Goal: Navigation & Orientation: Find specific page/section

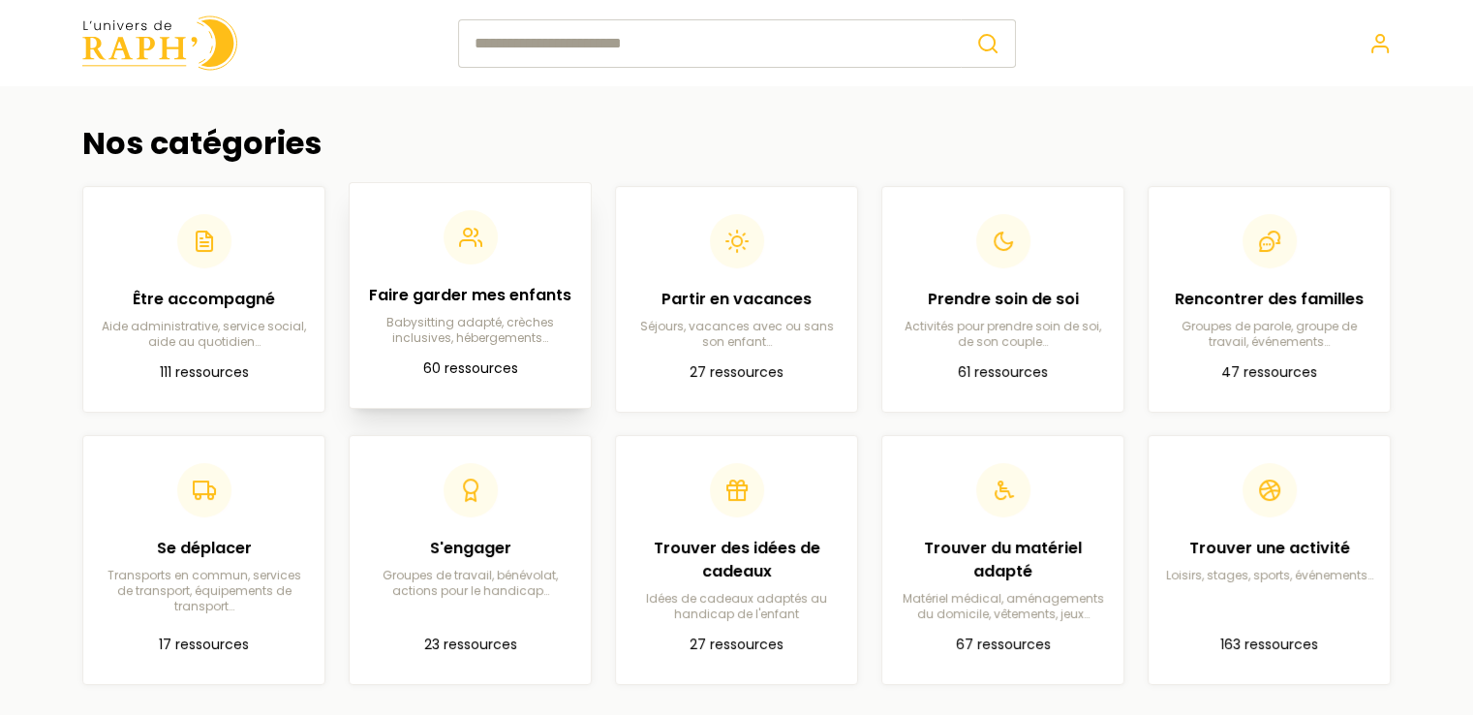
click at [492, 322] on p "Babysitting adapté, crèches inclusives, hébergements…" at bounding box center [470, 330] width 210 height 31
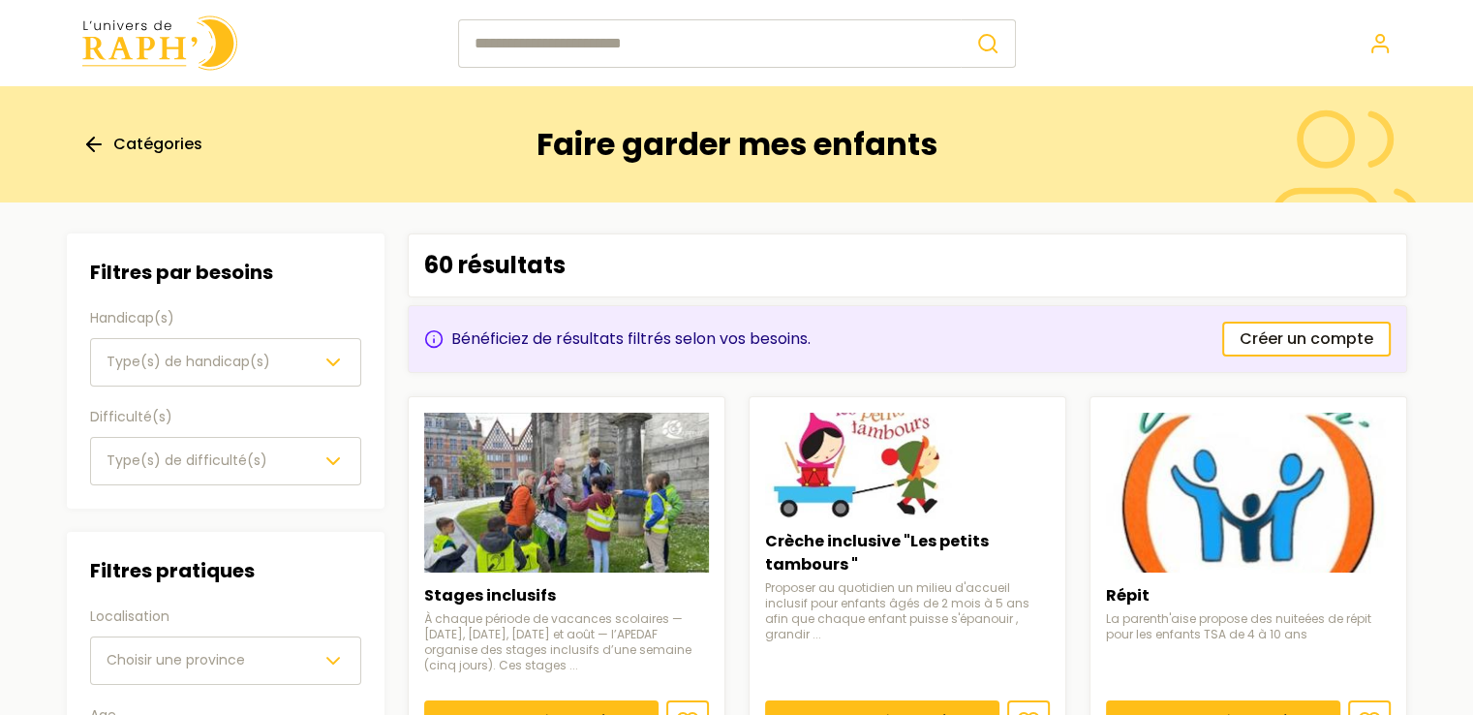
click at [138, 151] on span "Catégories" at bounding box center [157, 144] width 89 height 23
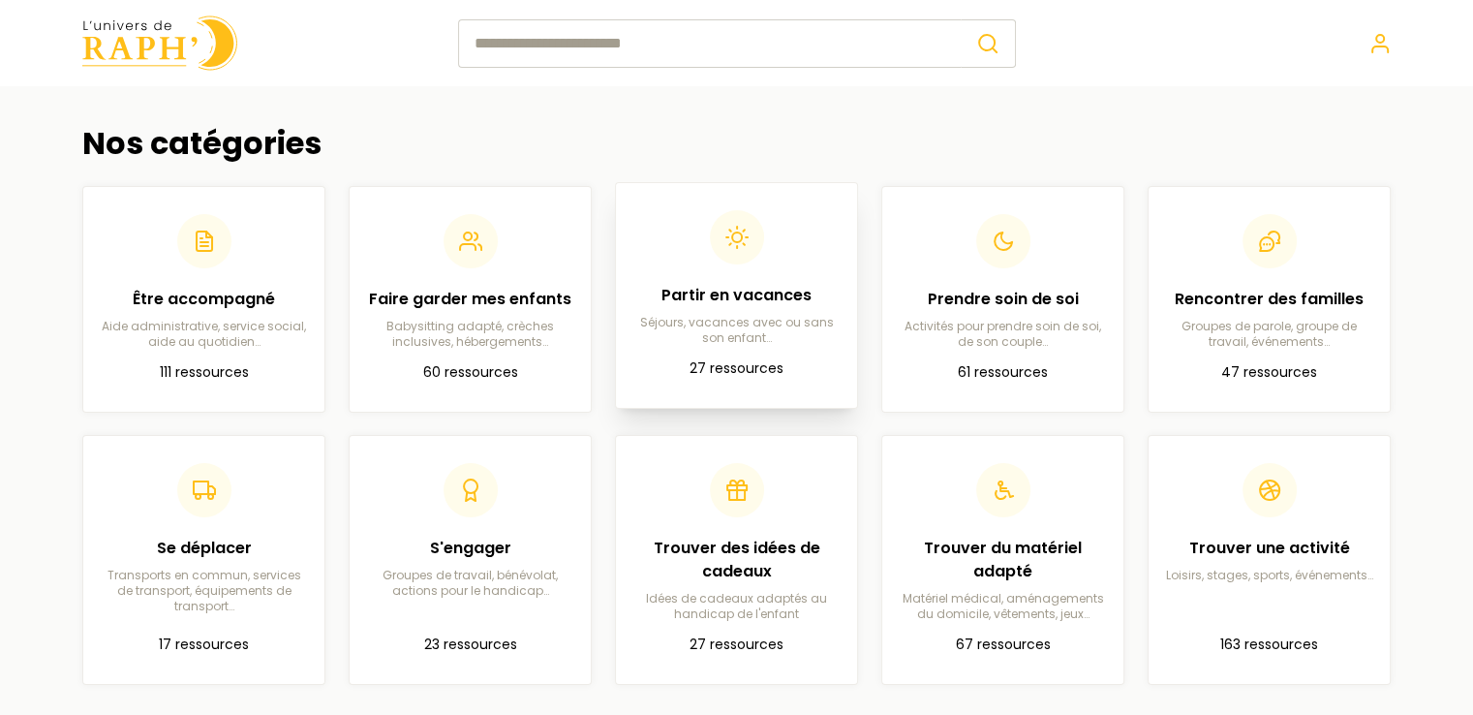
click at [749, 379] on p "27 ressources" at bounding box center [736, 368] width 210 height 23
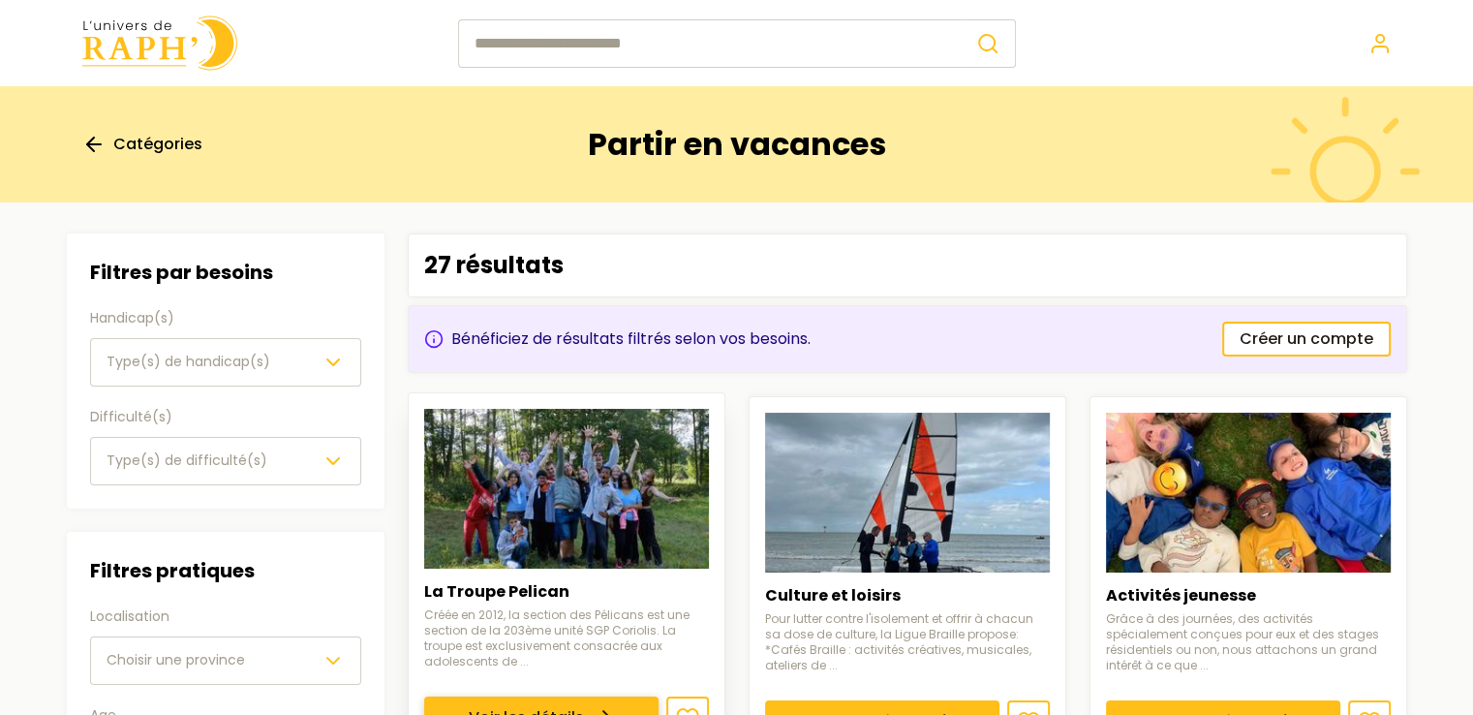
click at [476, 696] on link "Voir les détails" at bounding box center [541, 717] width 234 height 43
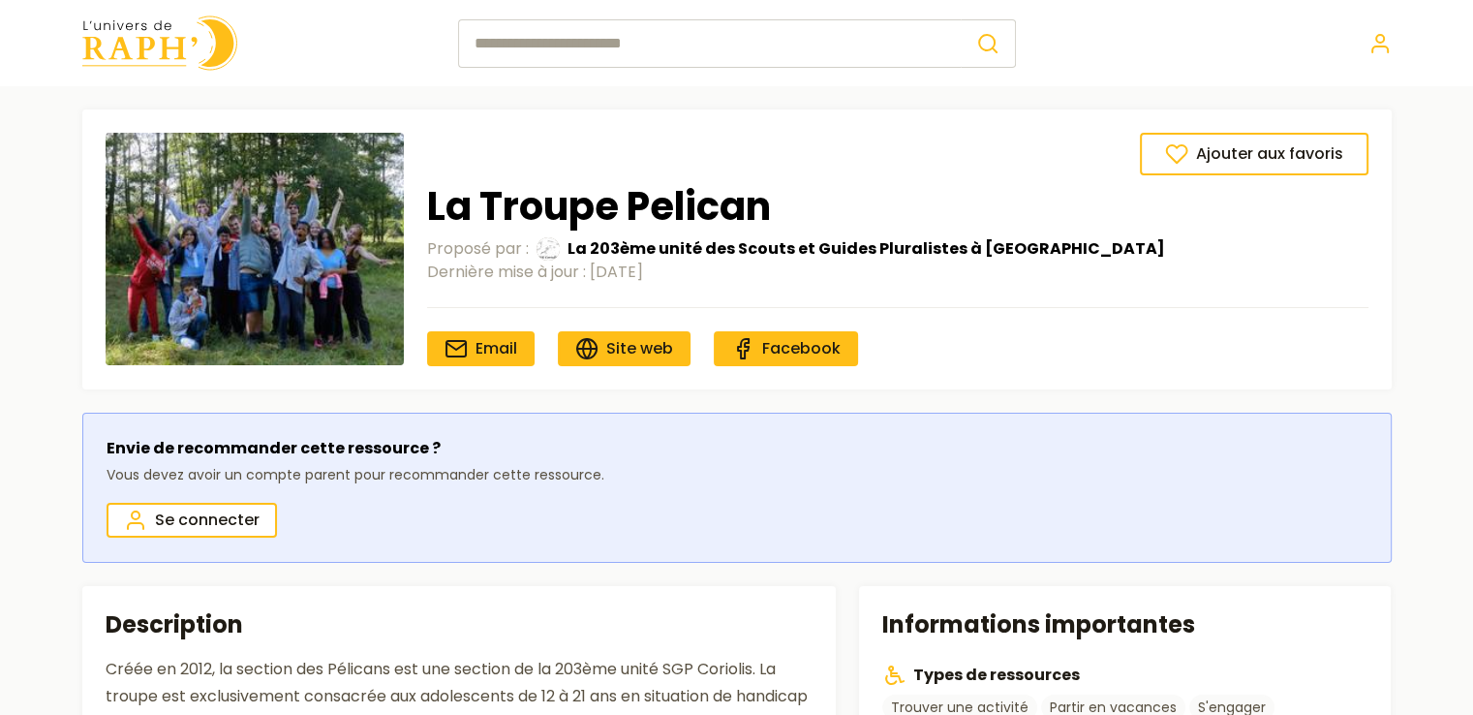
click at [159, 51] on img at bounding box center [159, 42] width 155 height 55
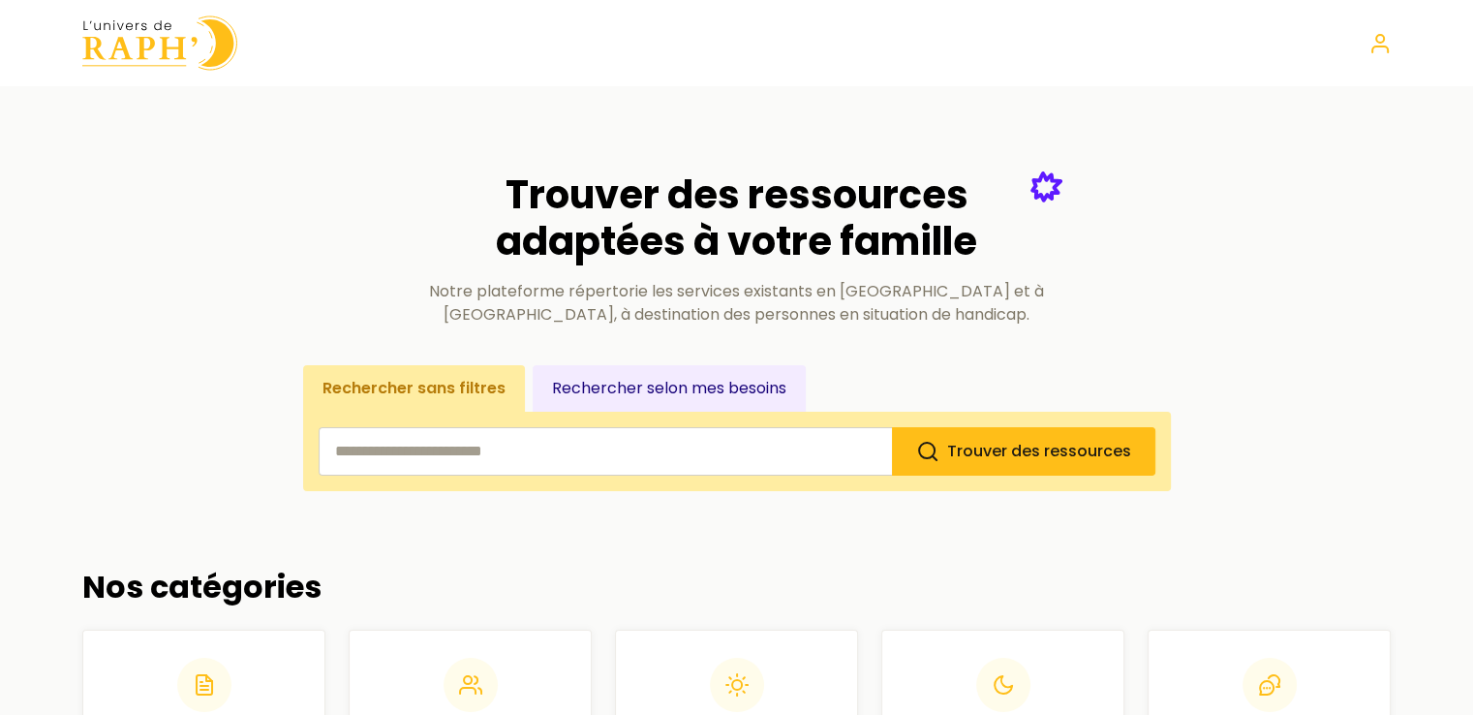
click at [666, 388] on button "Rechercher selon mes besoins" at bounding box center [669, 388] width 273 height 46
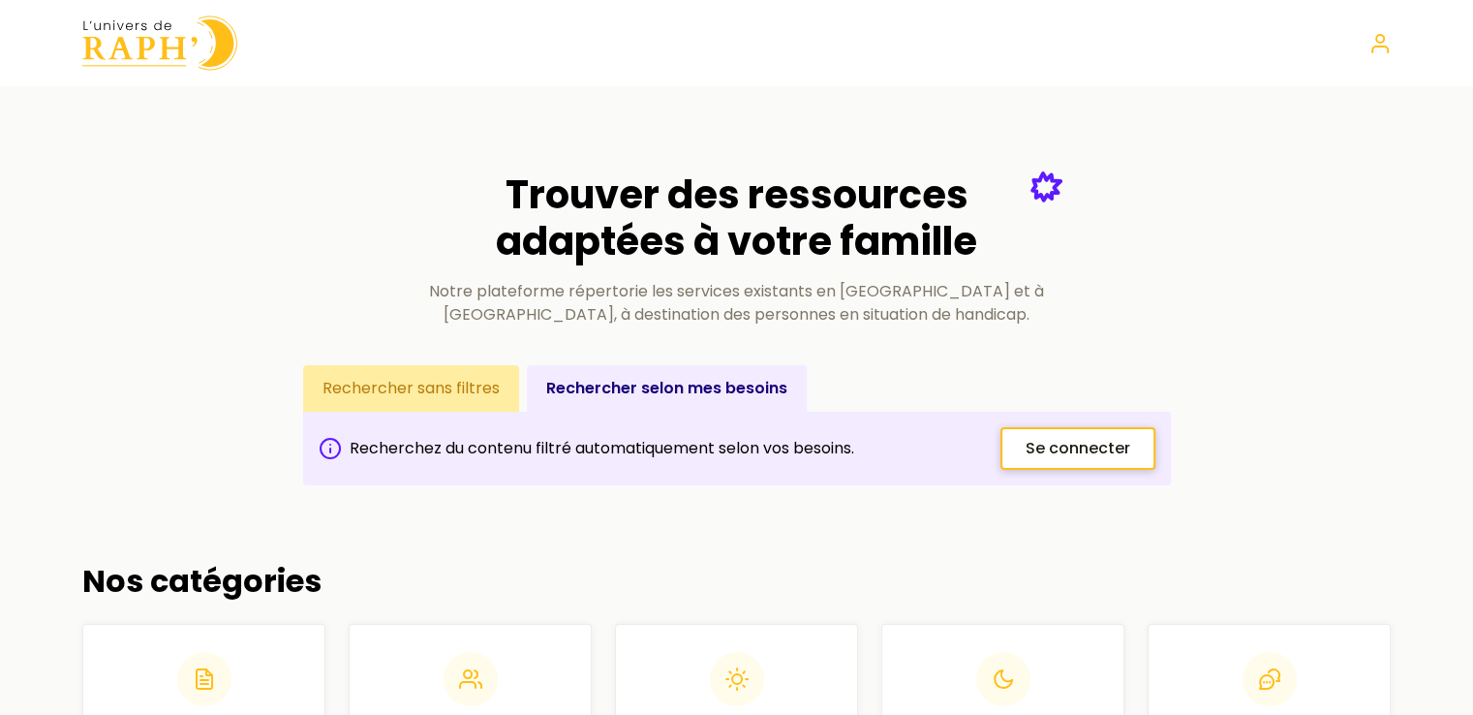
click at [1077, 462] on link "Se connecter" at bounding box center [1077, 448] width 155 height 43
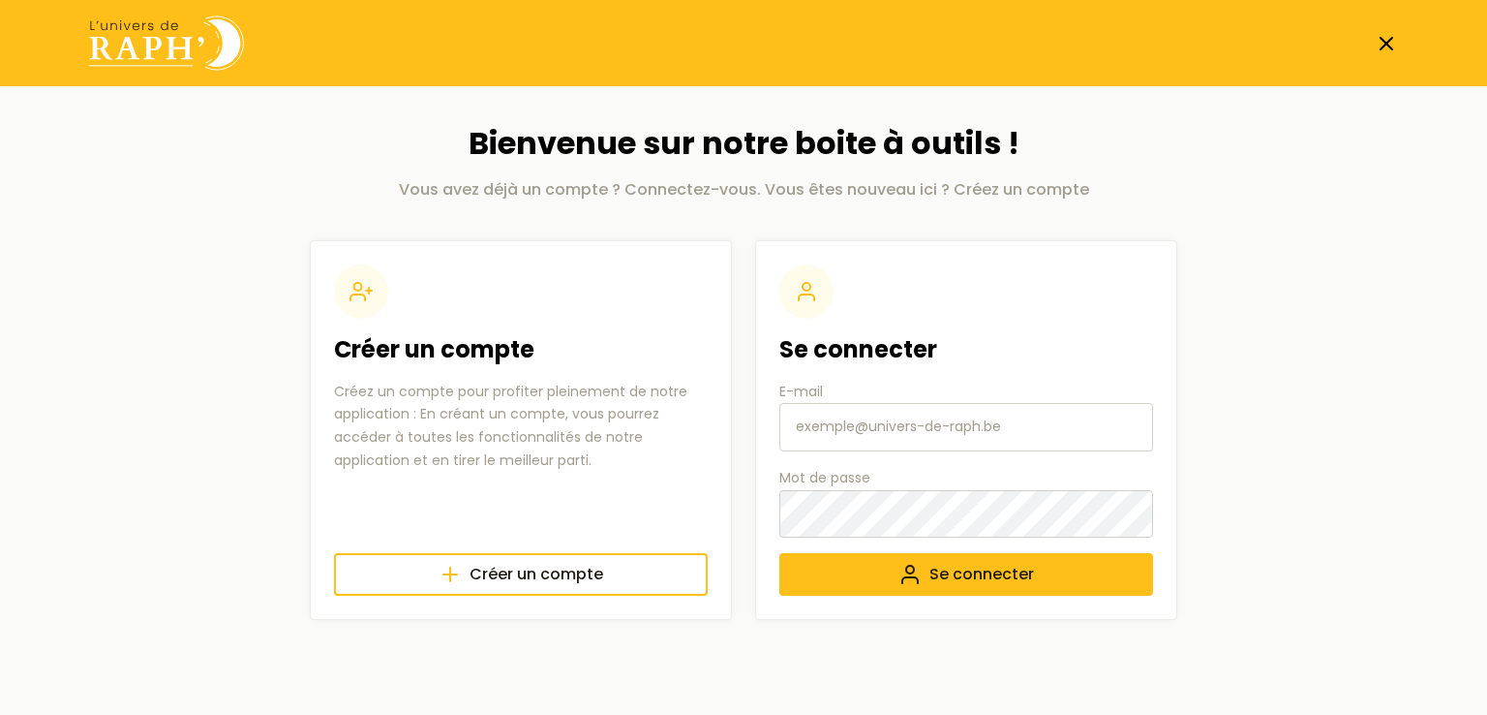
click at [163, 39] on img at bounding box center [166, 42] width 155 height 55
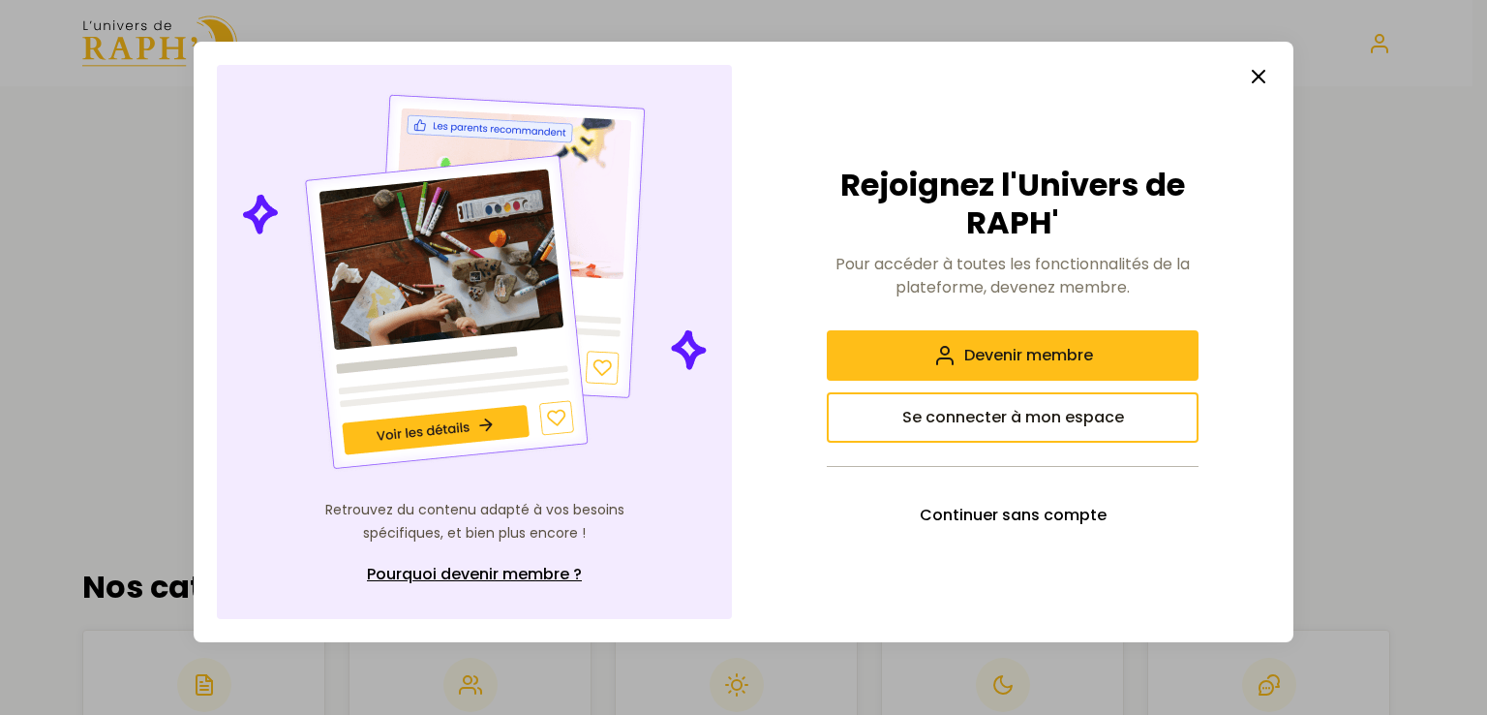
click at [1254, 75] on icon "button" at bounding box center [1258, 76] width 23 height 23
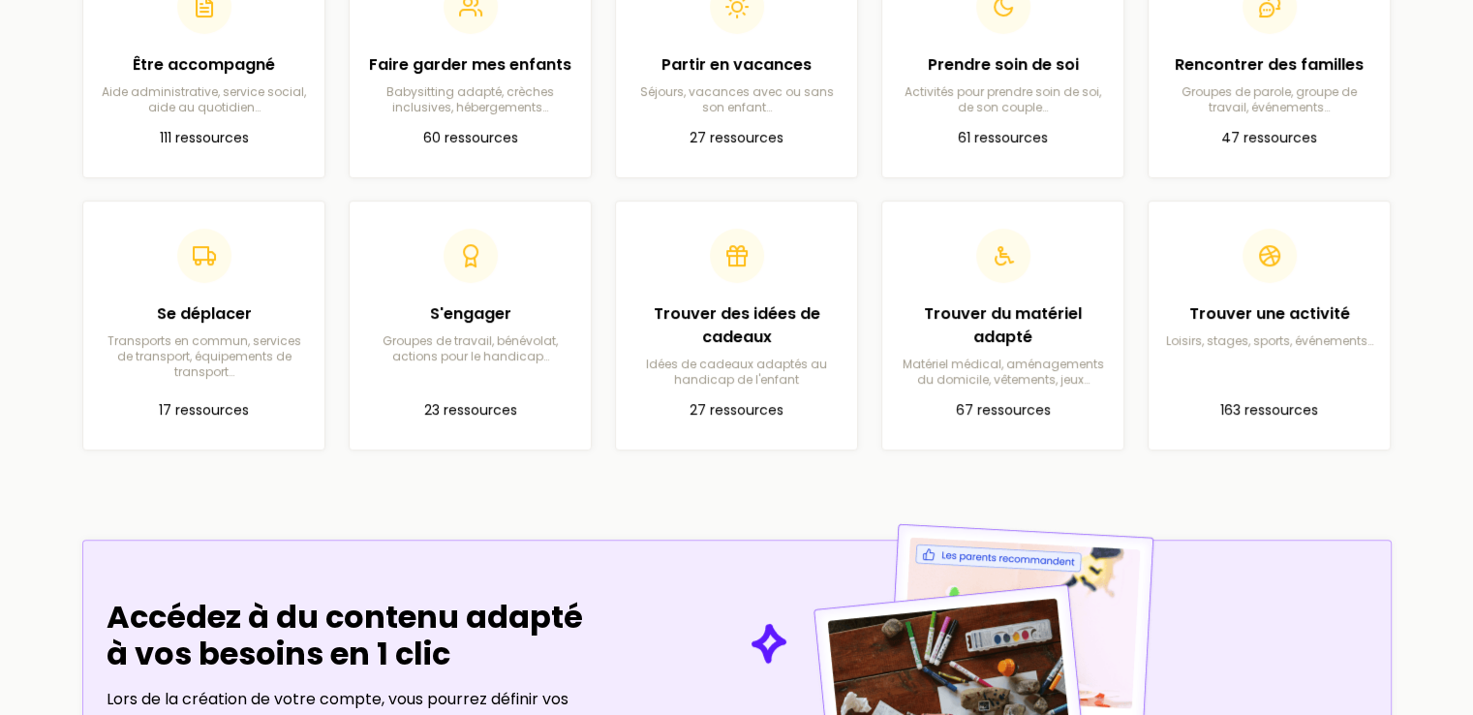
scroll to position [968, 0]
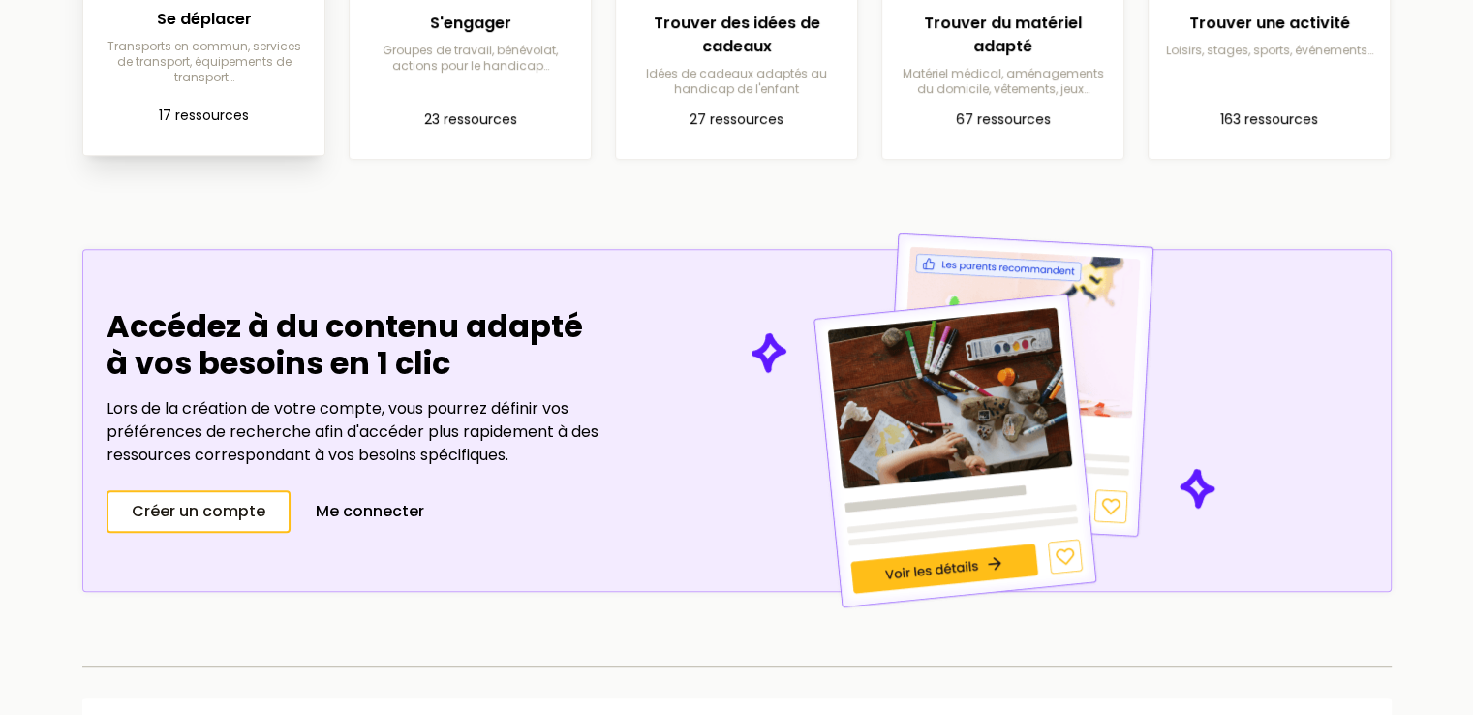
click at [173, 110] on p "17 ressources" at bounding box center [204, 116] width 210 height 23
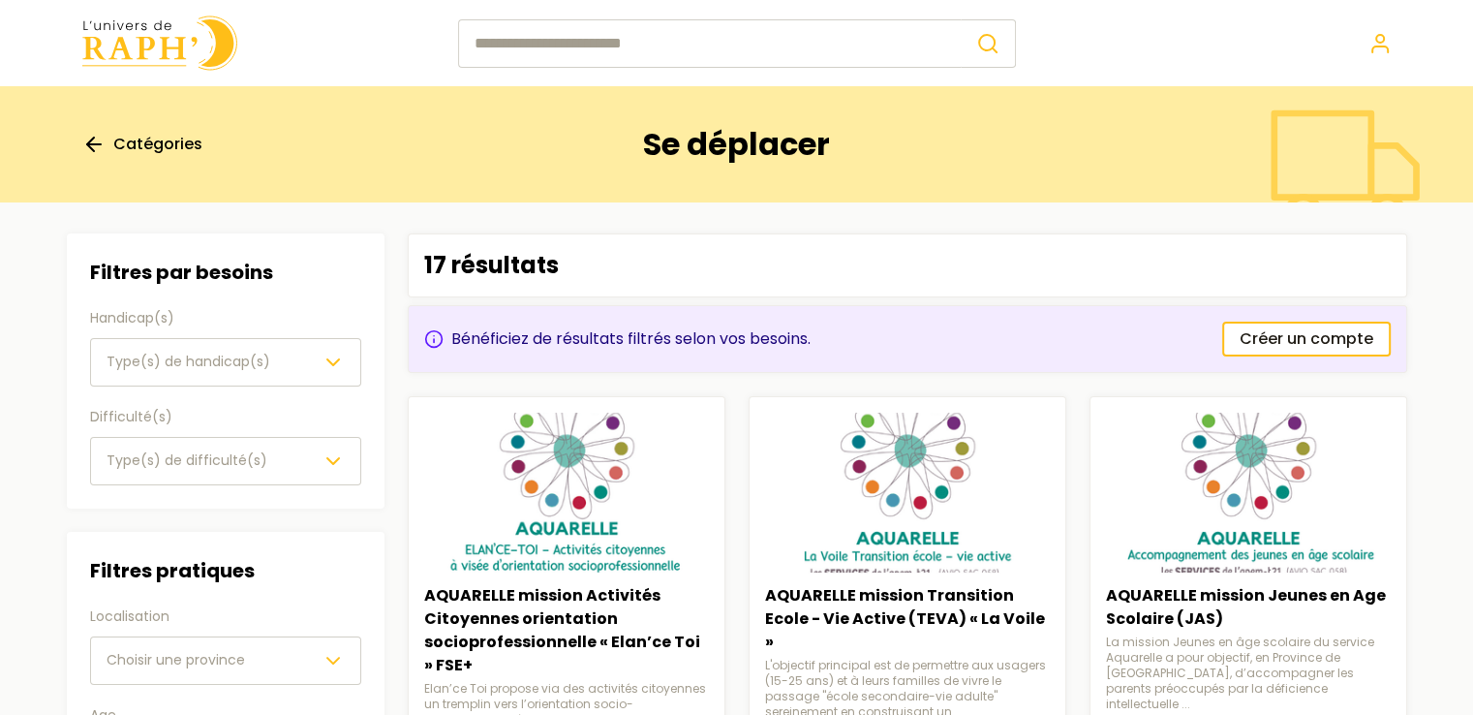
click at [118, 44] on img at bounding box center [159, 42] width 155 height 55
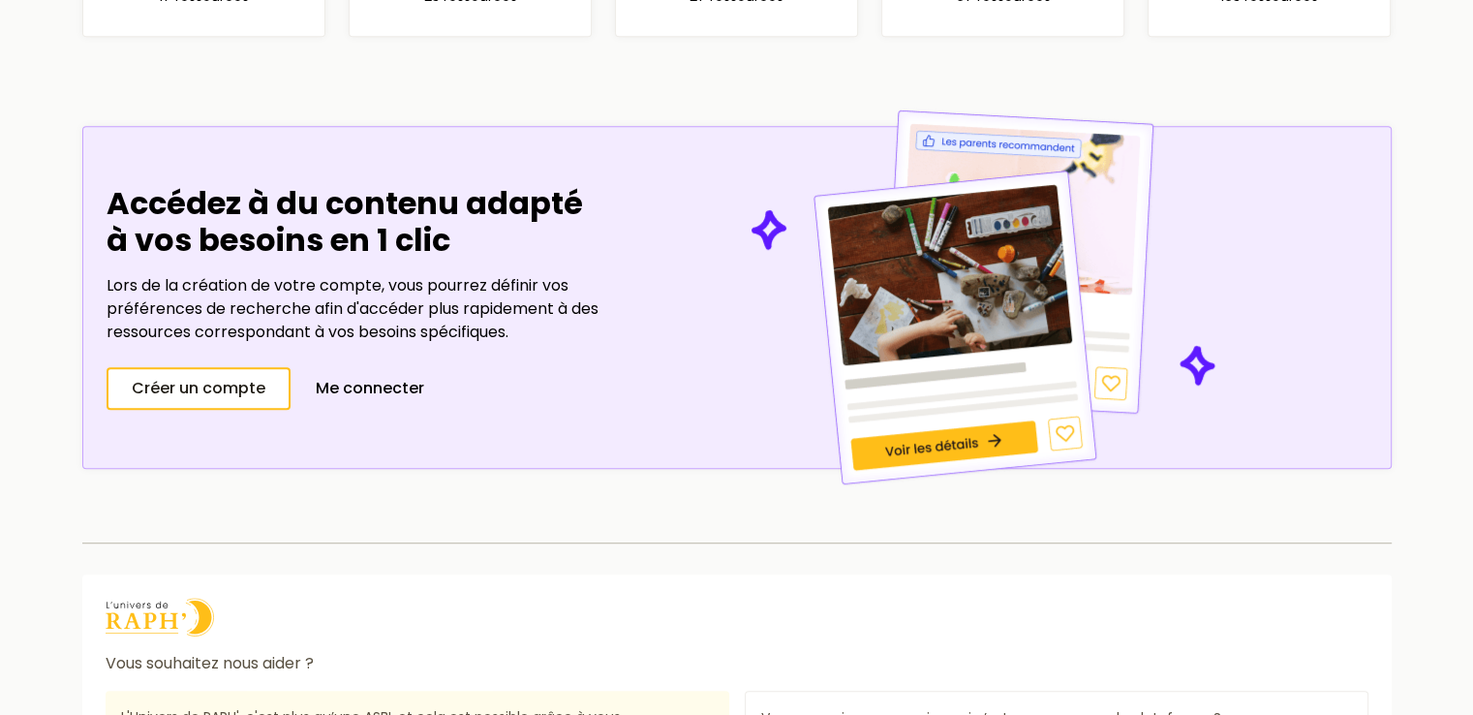
scroll to position [1279, 0]
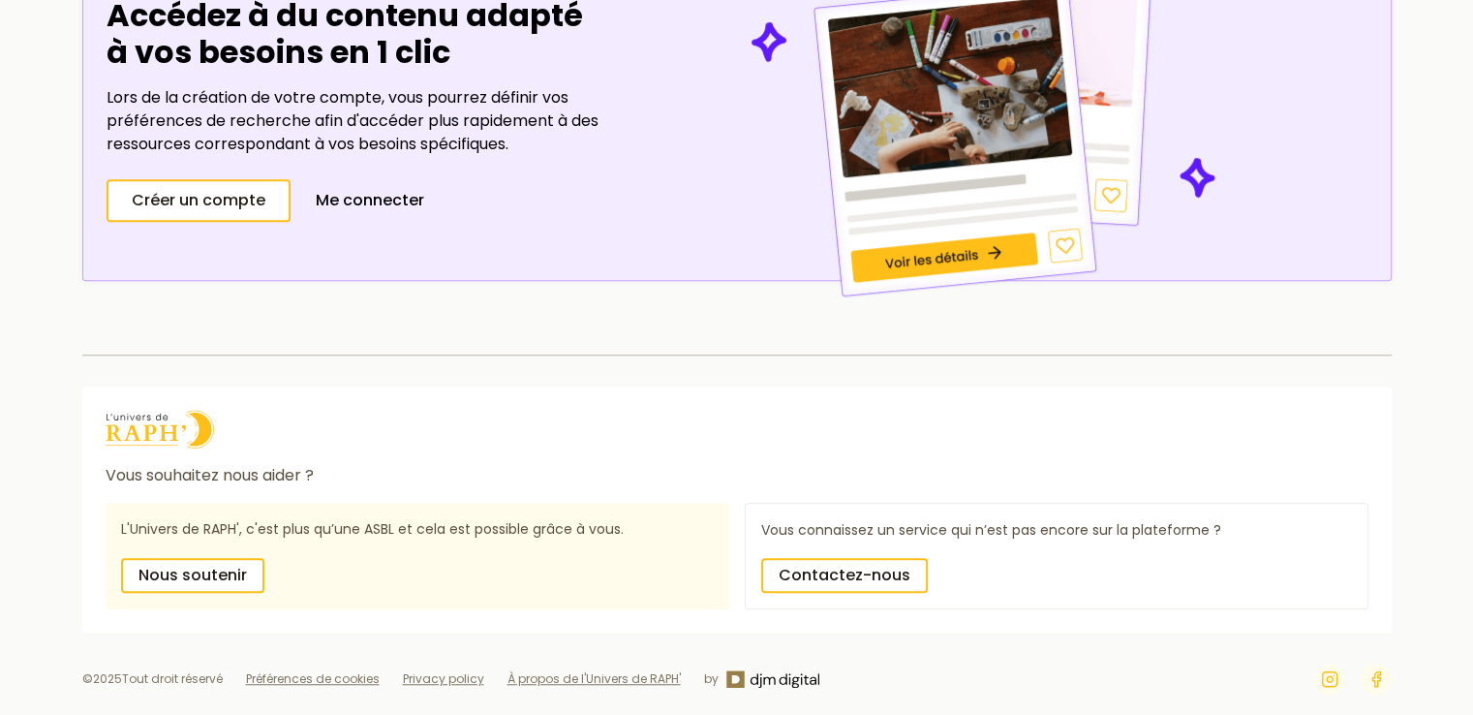
click at [577, 675] on link "À propos de l'Univers de RAPH'" at bounding box center [593, 678] width 173 height 16
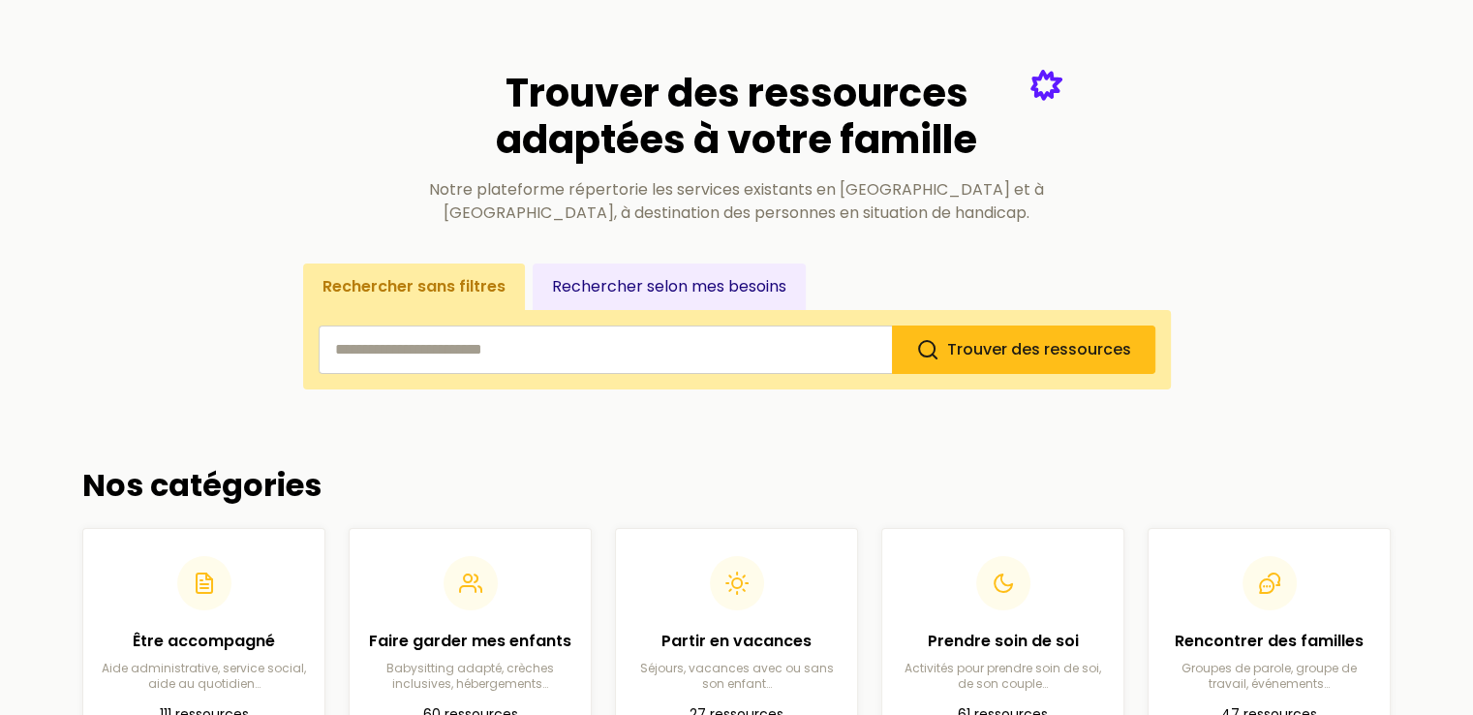
scroll to position [0, 0]
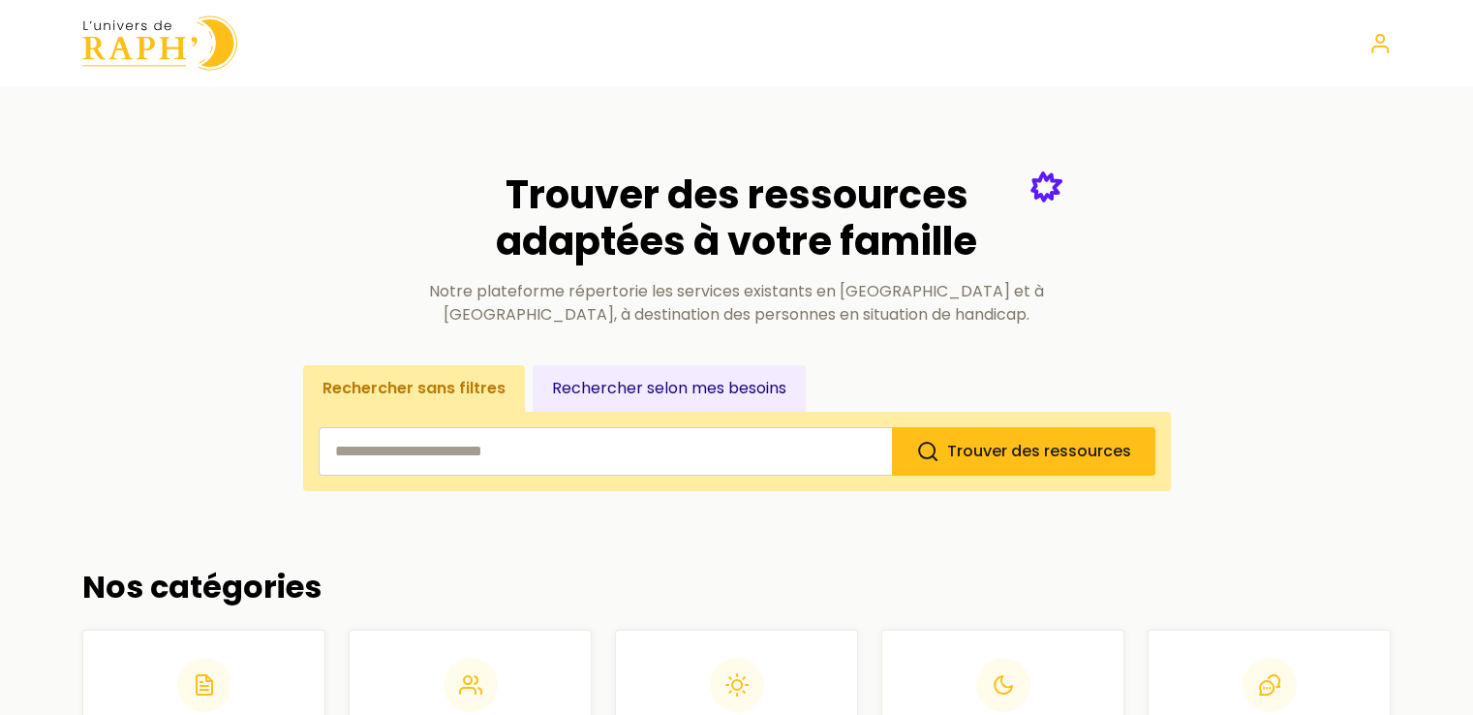
click at [178, 43] on img at bounding box center [159, 42] width 155 height 55
click at [167, 25] on img at bounding box center [159, 42] width 155 height 55
click at [321, 166] on section "Trouver des ressources adaptées à votre famille Notre plateforme répertorie les…" at bounding box center [736, 308] width 1309 height 366
